Goal: Task Accomplishment & Management: Manage account settings

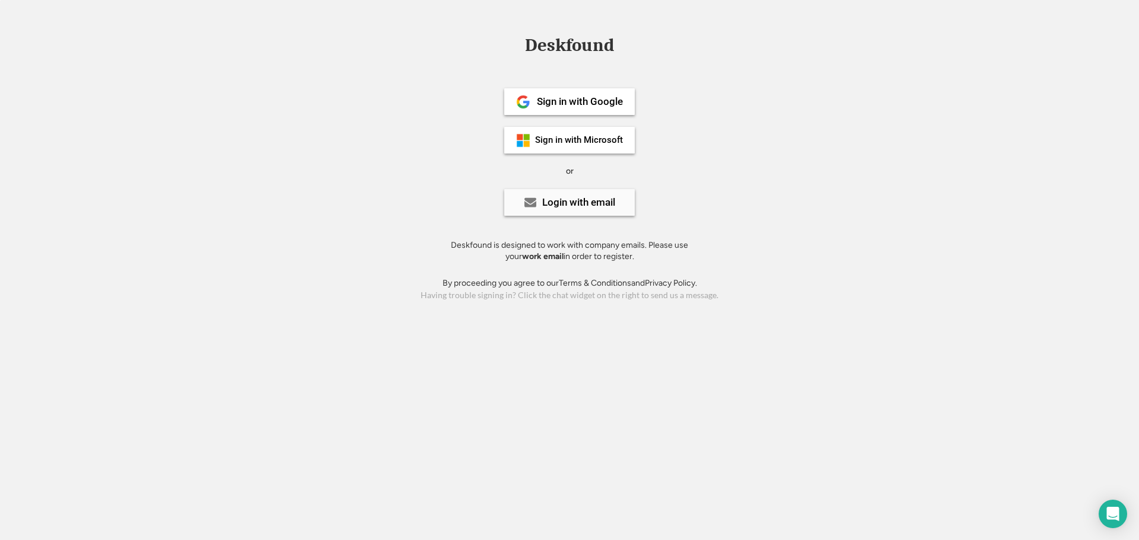
click at [571, 209] on div "Login with email" at bounding box center [569, 202] width 131 height 27
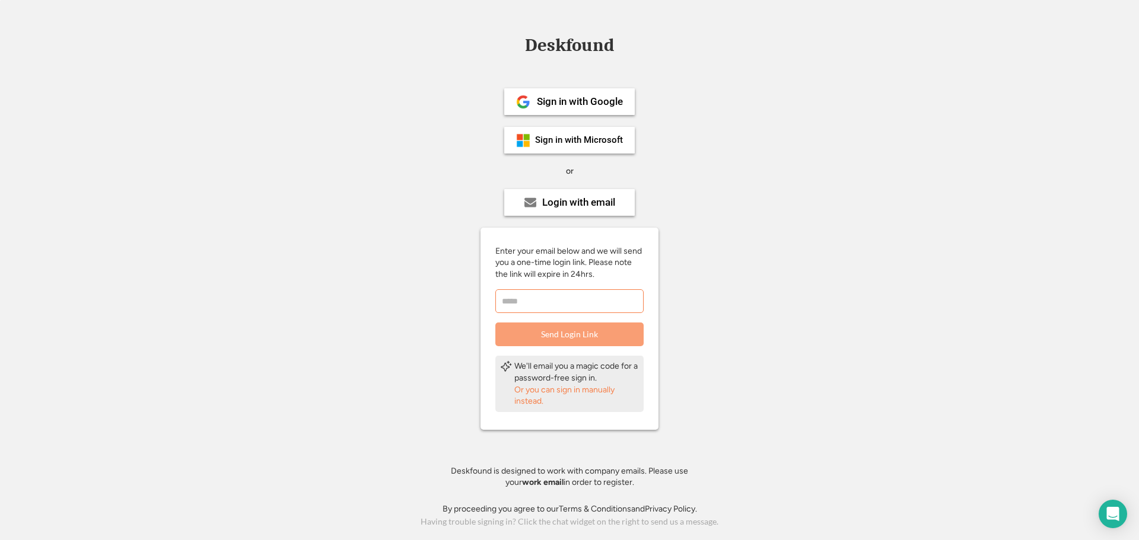
click at [536, 304] on input "email" at bounding box center [569, 301] width 148 height 24
drag, startPoint x: 432, startPoint y: 285, endPoint x: 439, endPoint y: 269, distance: 16.7
click at [432, 285] on div "Deskfound Sign in with Google Sign in with Microsoft or Login with email Enter …" at bounding box center [569, 283] width 1139 height 494
click at [558, 144] on div "Sign in with Microsoft" at bounding box center [579, 140] width 88 height 9
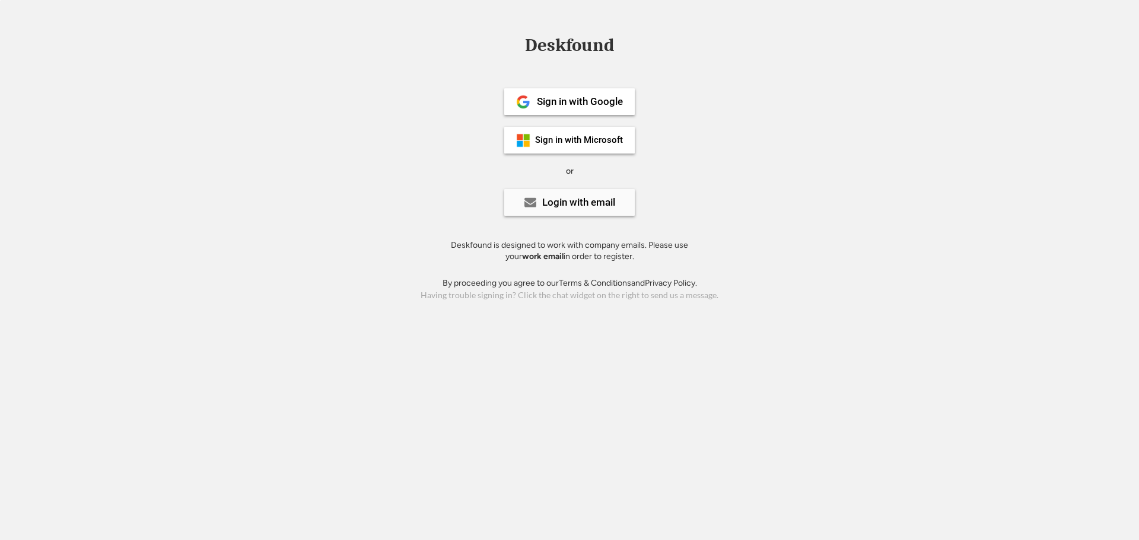
click at [568, 207] on div "Login with email" at bounding box center [578, 203] width 73 height 10
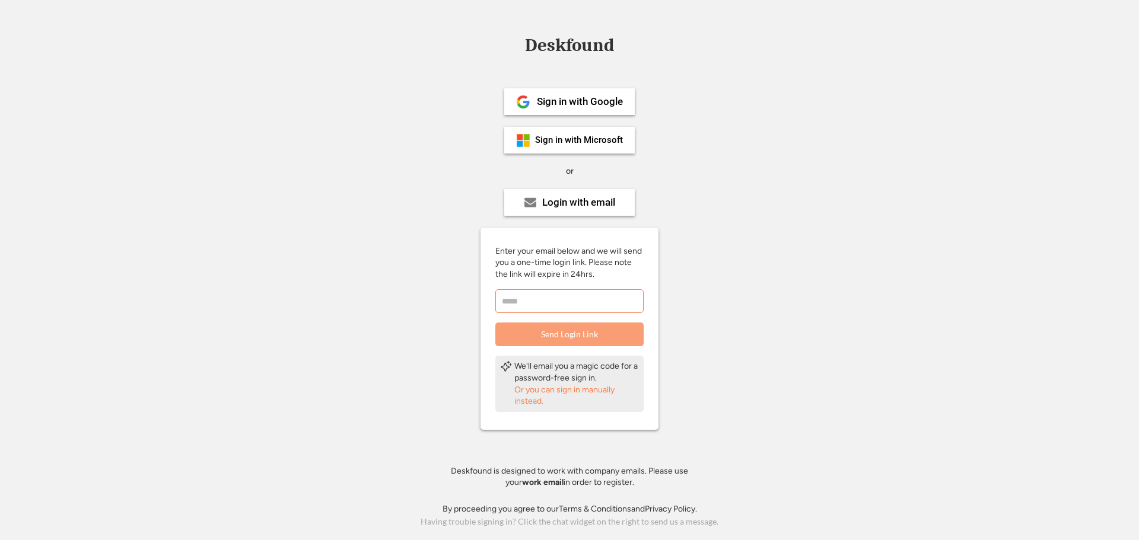
click at [551, 308] on input "email" at bounding box center [569, 301] width 148 height 24
type input "**********"
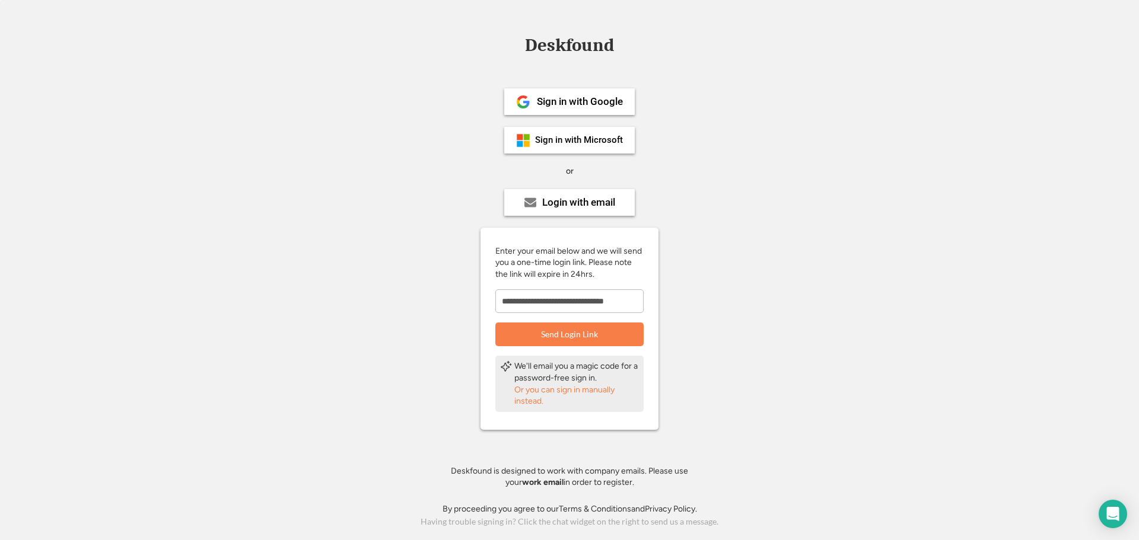
click at [537, 393] on div "Or you can sign in manually instead." at bounding box center [576, 395] width 125 height 23
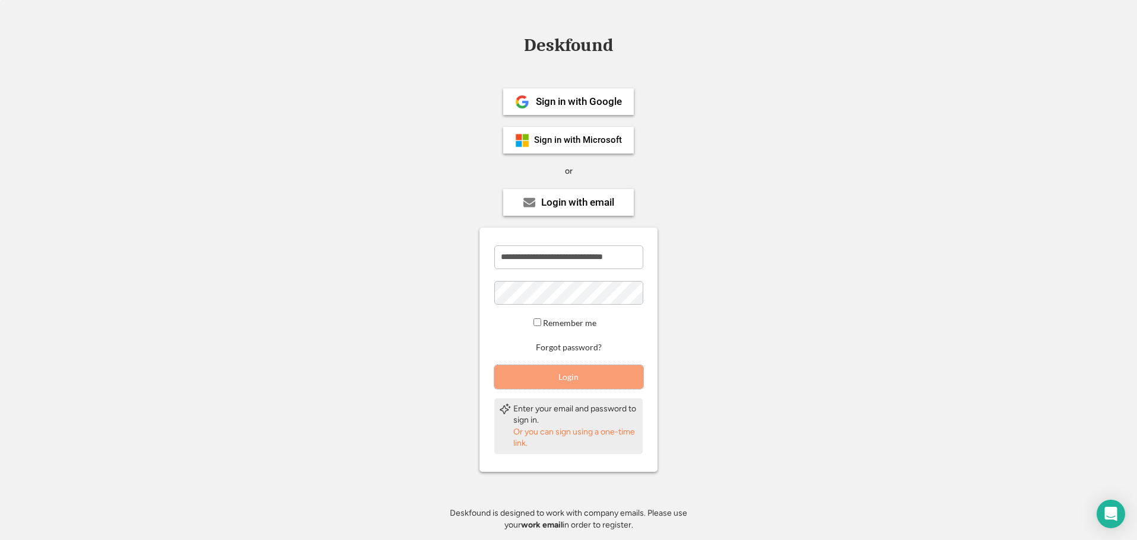
click at [565, 381] on button "Login" at bounding box center [568, 377] width 149 height 24
click at [529, 263] on input "email" at bounding box center [568, 258] width 149 height 24
